Goal: Complete application form

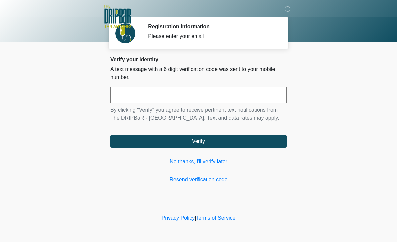
click at [192, 102] on input "text" at bounding box center [198, 95] width 176 height 17
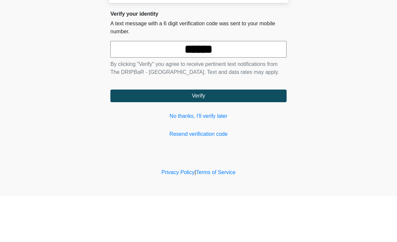
type input "******"
click at [333, 74] on body "‎ ‎ ‎ ‎ Registration Information Please enter your email Please connect to Wi-F…" at bounding box center [198, 121] width 397 height 242
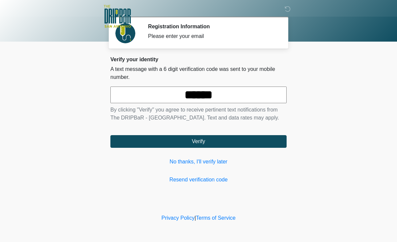
click at [219, 142] on button "Verify" at bounding box center [198, 141] width 176 height 13
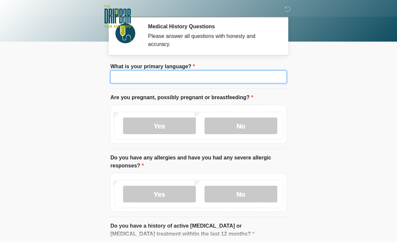
click at [240, 77] on input "What is your primary language?" at bounding box center [198, 77] width 176 height 13
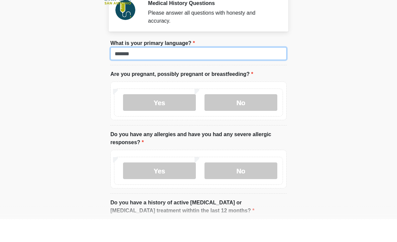
type input "*******"
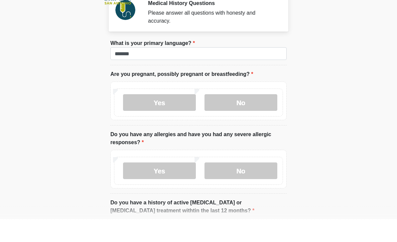
click at [330, 65] on body "‎ ‎ ‎ ‎ Medical History Questions Please answer all questions with honesty and …" at bounding box center [198, 121] width 397 height 242
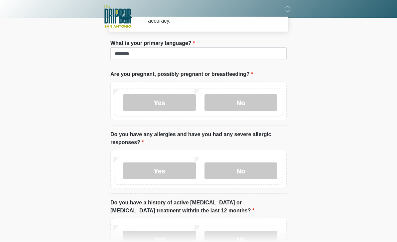
click at [253, 105] on label "No" at bounding box center [241, 102] width 73 height 17
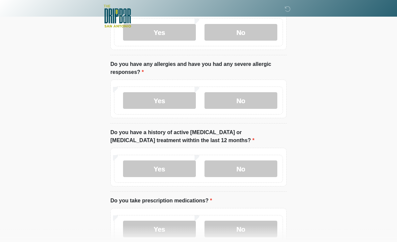
scroll to position [95, 0]
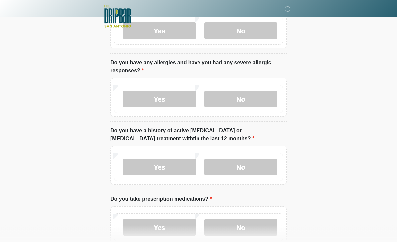
click at [257, 103] on label "No" at bounding box center [241, 99] width 73 height 17
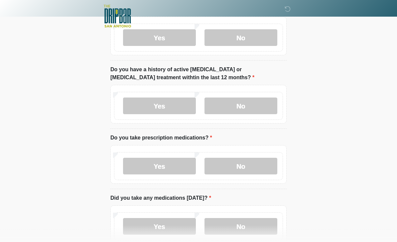
scroll to position [157, 0]
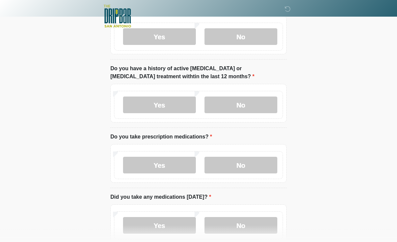
click at [252, 105] on label "No" at bounding box center [241, 105] width 73 height 17
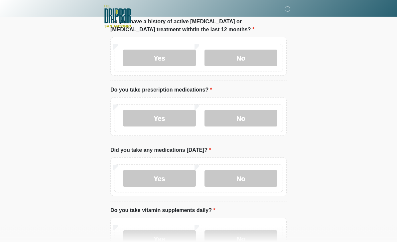
scroll to position [208, 0]
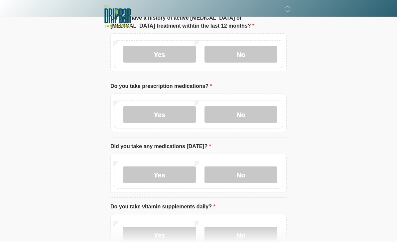
click at [265, 116] on label "No" at bounding box center [241, 115] width 73 height 17
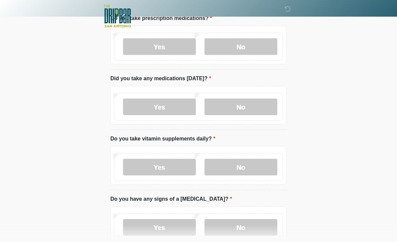
scroll to position [279, 0]
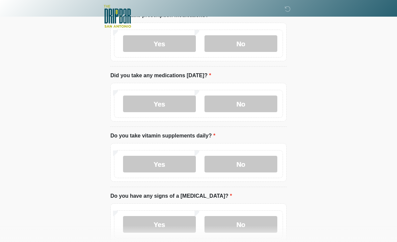
click at [250, 105] on label "No" at bounding box center [241, 104] width 73 height 17
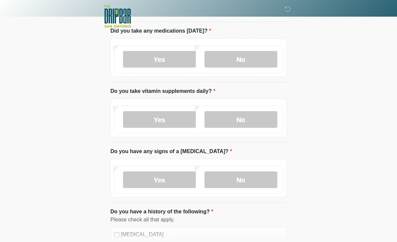
scroll to position [324, 0]
click at [172, 117] on label "Yes" at bounding box center [159, 119] width 73 height 17
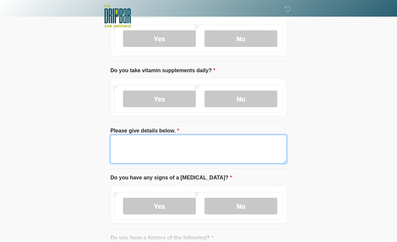
click at [214, 147] on textarea "Please give details below." at bounding box center [198, 149] width 176 height 29
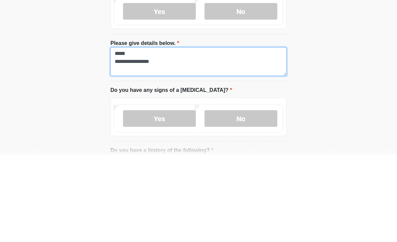
click at [157, 135] on textarea "**********" at bounding box center [198, 149] width 176 height 29
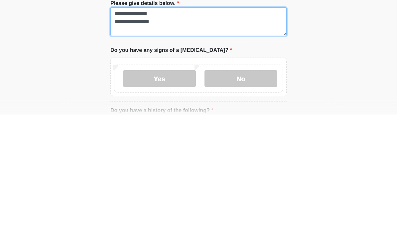
type textarea "**********"
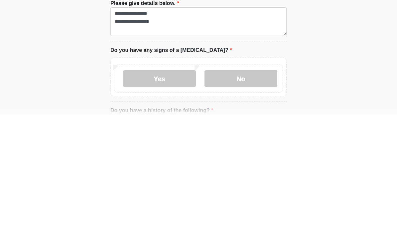
click at [247, 198] on label "No" at bounding box center [241, 206] width 73 height 17
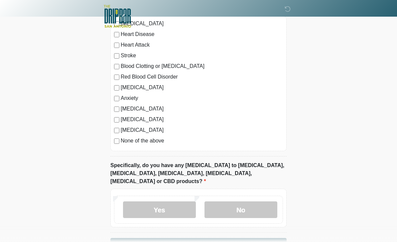
scroll to position [595, 0]
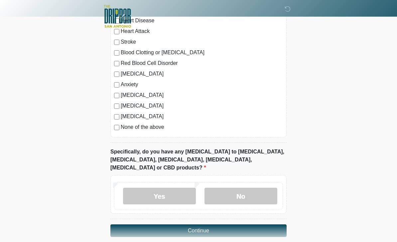
click at [254, 188] on label "No" at bounding box center [241, 196] width 73 height 17
click at [233, 224] on button "Continue" at bounding box center [198, 230] width 176 height 13
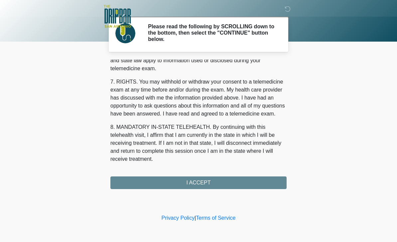
scroll to position [285, 0]
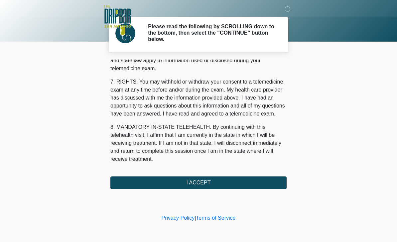
click at [203, 185] on button "I ACCEPT" at bounding box center [198, 182] width 176 height 13
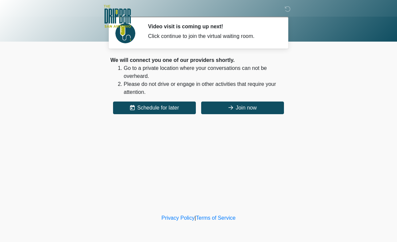
click at [250, 109] on button "Join now" at bounding box center [242, 108] width 83 height 13
